Goal: Task Accomplishment & Management: Manage account settings

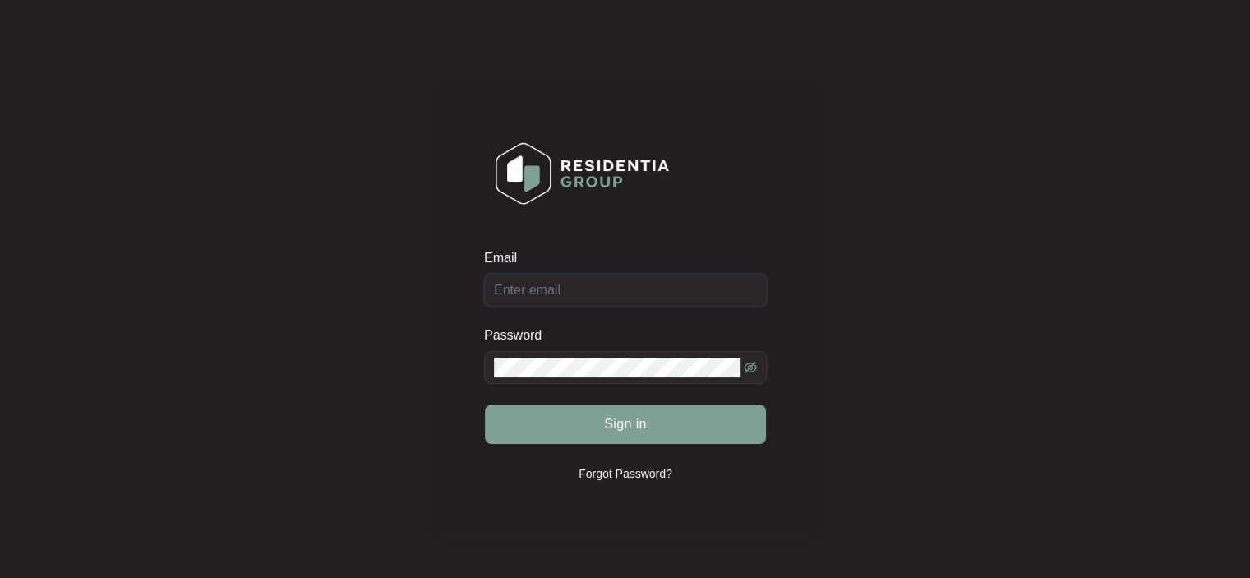
type input "[EMAIL_ADDRESS][DOMAIN_NAME]"
click at [614, 412] on button "Sign in" at bounding box center [625, 423] width 281 height 39
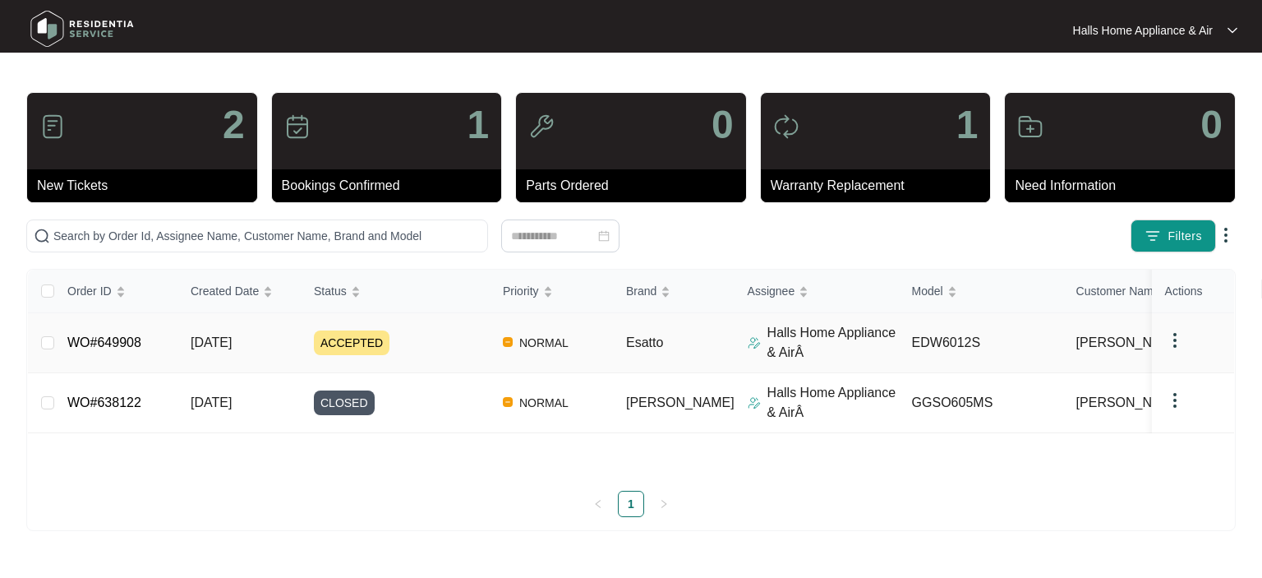
click at [333, 336] on span "ACCEPTED" at bounding box center [352, 342] width 76 height 25
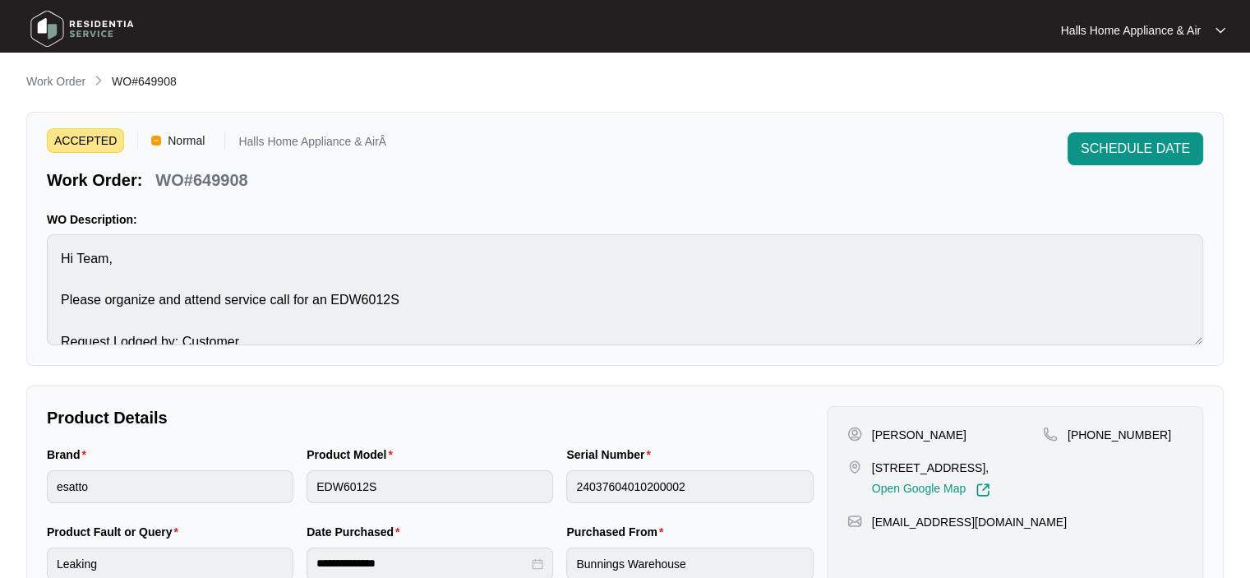
click at [1119, 147] on span "SCHEDULE DATE" at bounding box center [1134, 149] width 109 height 20
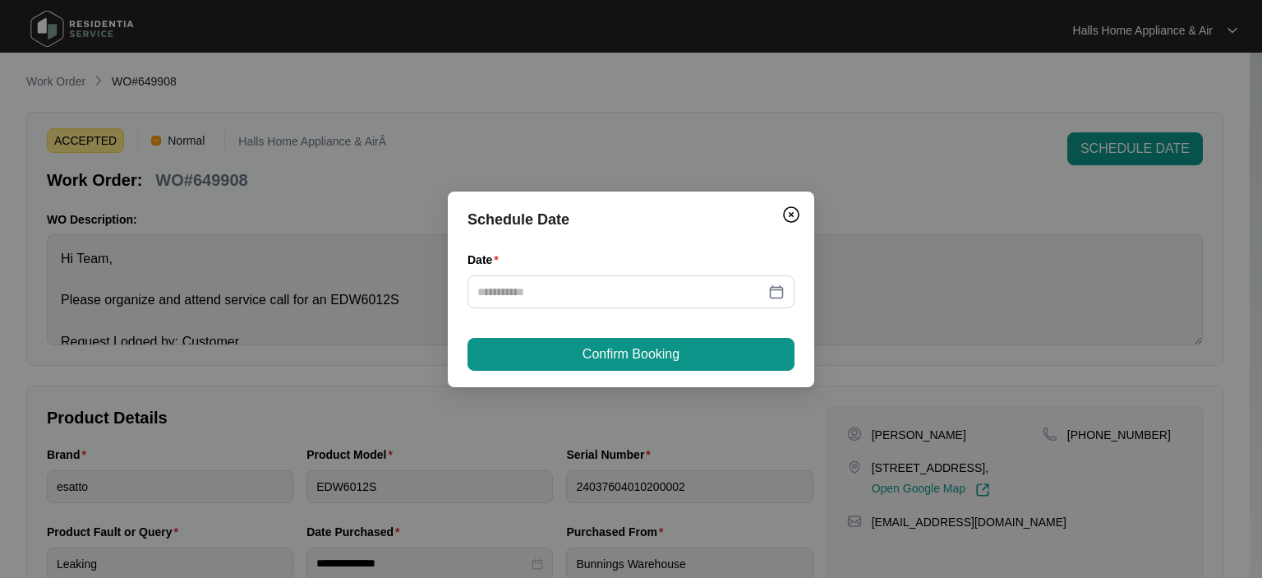
click at [776, 290] on div at bounding box center [630, 292] width 307 height 18
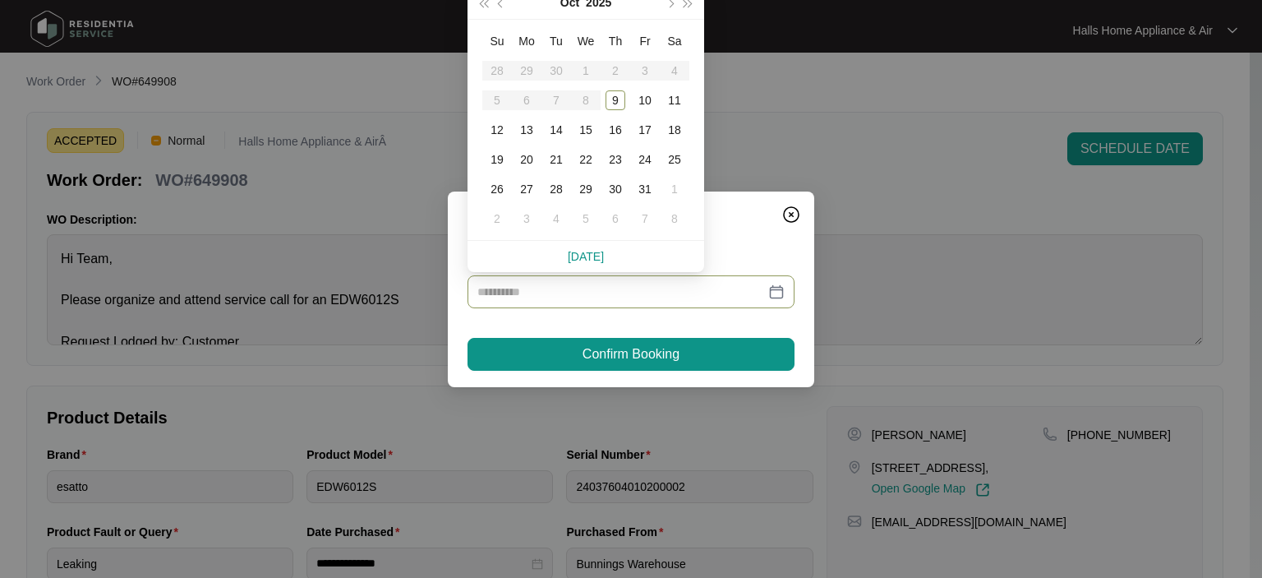
type input "**********"
click at [585, 157] on div "22" at bounding box center [586, 160] width 20 height 20
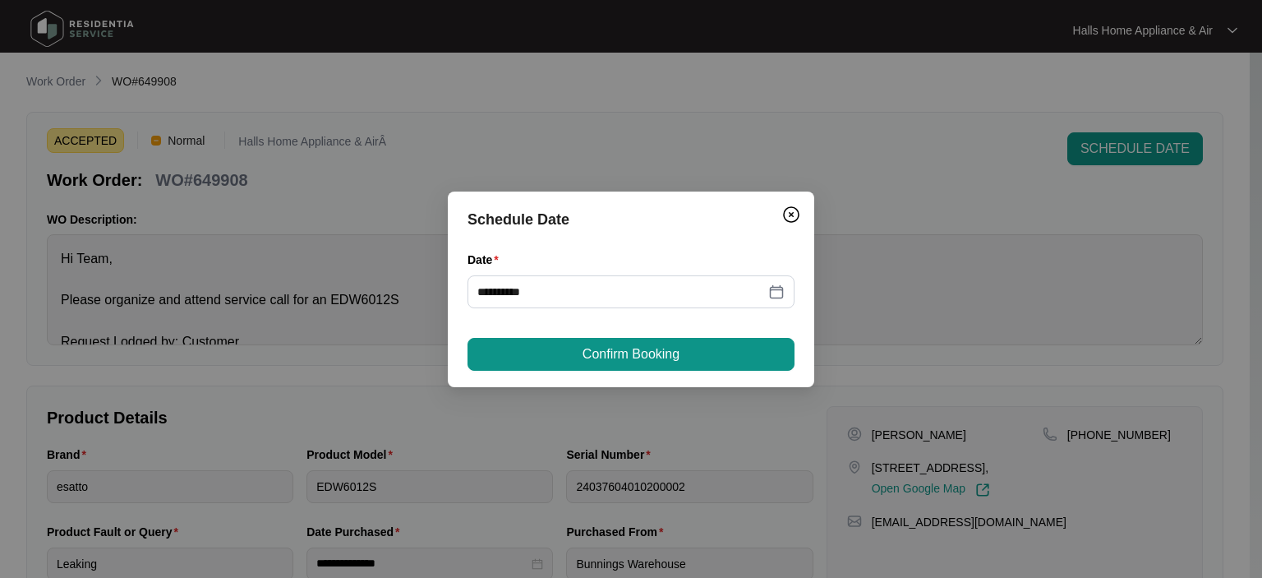
click at [628, 348] on span "Confirm Booking" at bounding box center [630, 354] width 97 height 20
